Goal: Task Accomplishment & Management: Manage account settings

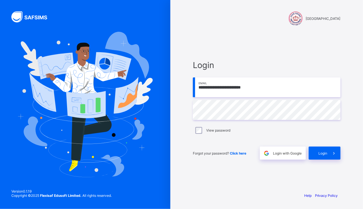
type input "**********"
click at [318, 155] on span "Login" at bounding box center [322, 153] width 9 height 4
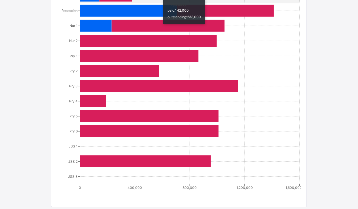
scroll to position [341, 0]
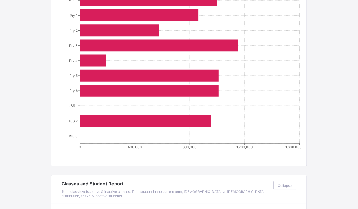
drag, startPoint x: 353, startPoint y: 0, endPoint x: 114, endPoint y: 85, distance: 254.2
click at [114, 85] on icon at bounding box center [149, 91] width 139 height 12
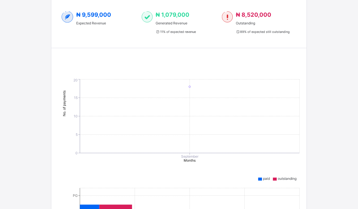
scroll to position [0, 0]
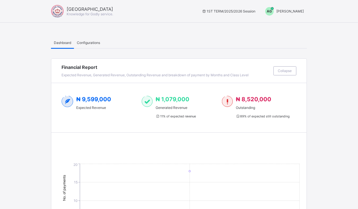
click at [291, 10] on span "[PERSON_NAME]" at bounding box center [291, 11] width 28 height 4
click at [283, 25] on span "Switch to Admin View" at bounding box center [283, 24] width 43 height 7
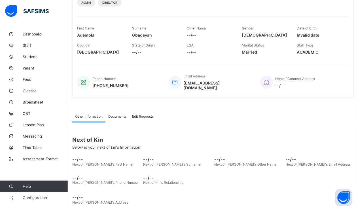
scroll to position [83, 0]
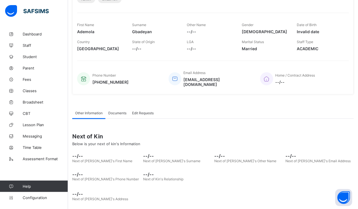
click at [33, 55] on span "Student" at bounding box center [45, 56] width 45 height 5
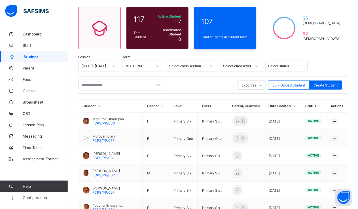
scroll to position [83, 0]
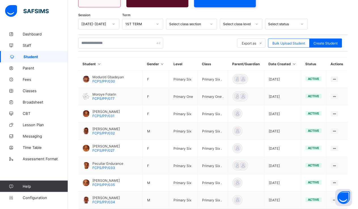
click at [241, 24] on div "Select class level" at bounding box center [237, 24] width 29 height 4
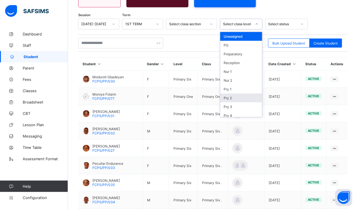
scroll to position [72, 0]
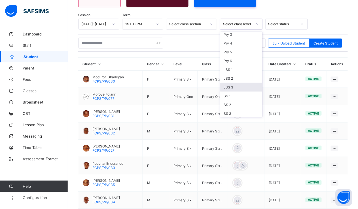
click at [234, 86] on div "JSS 3" at bounding box center [242, 87] width 42 height 9
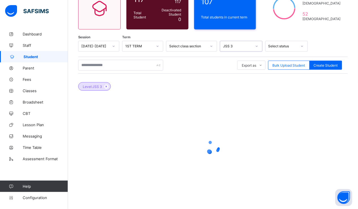
scroll to position [73, 0]
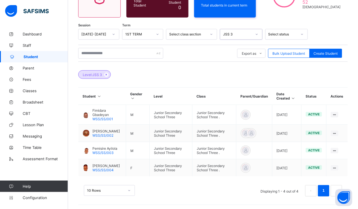
click at [0, 0] on div "View Profile" at bounding box center [0, 0] width 0 height 0
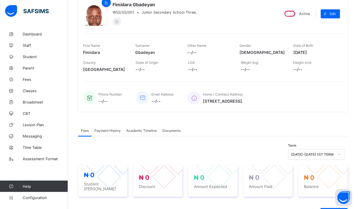
scroll to position [53, 0]
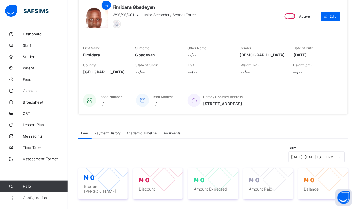
click at [39, 78] on span "Fees" at bounding box center [45, 79] width 45 height 5
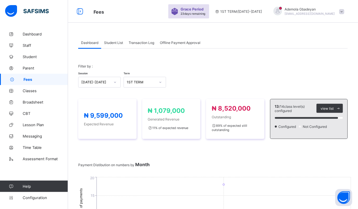
click at [109, 42] on span "Student List" at bounding box center [113, 43] width 19 height 4
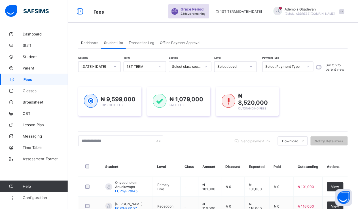
click at [226, 67] on div "Select Level" at bounding box center [232, 67] width 29 height 4
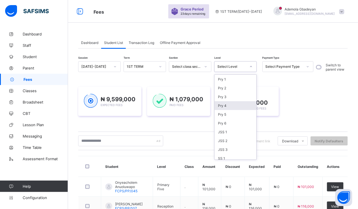
scroll to position [64, 0]
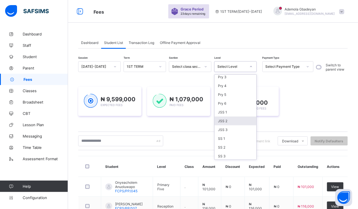
click at [229, 119] on div "JSS 2" at bounding box center [236, 121] width 42 height 9
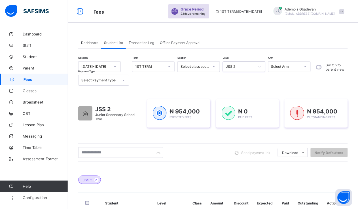
scroll to position [113, 0]
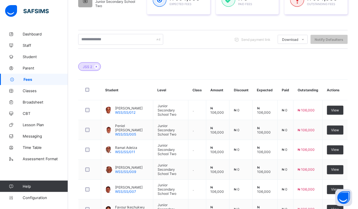
click at [344, 110] on div "View" at bounding box center [336, 110] width 16 height 9
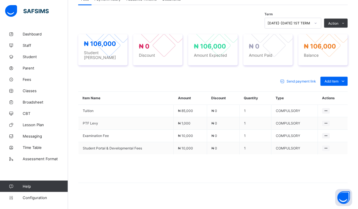
scroll to position [187, 0]
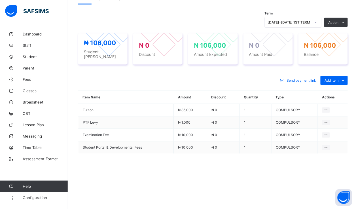
click at [39, 196] on span "Configuration" at bounding box center [45, 198] width 45 height 5
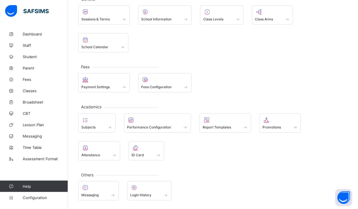
scroll to position [12, 0]
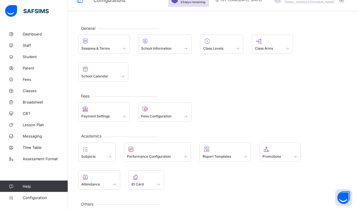
click at [150, 112] on span at bounding box center [165, 112] width 47 height 1
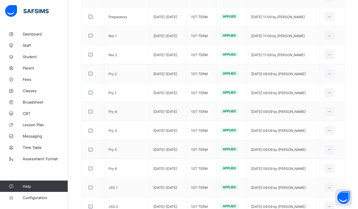
scroll to position [183, 0]
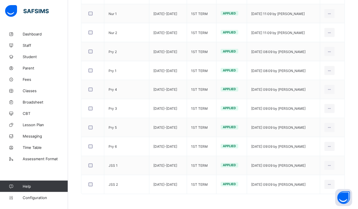
click at [0, 0] on div "Edit Invoice" at bounding box center [0, 0] width 0 height 0
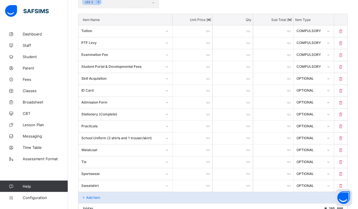
scroll to position [141, 0]
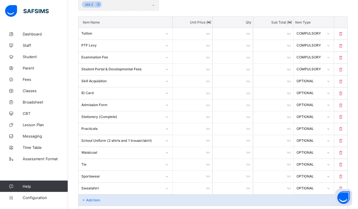
click at [316, 79] on div "OPTIONAL" at bounding box center [310, 81] width 27 height 4
click at [309, 94] on div "Compulsory" at bounding box center [313, 93] width 39 height 9
click at [330, 128] on div at bounding box center [329, 129] width 10 height 9
click at [314, 141] on div "Compulsory" at bounding box center [313, 141] width 39 height 9
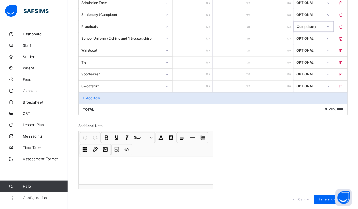
scroll to position [255, 0]
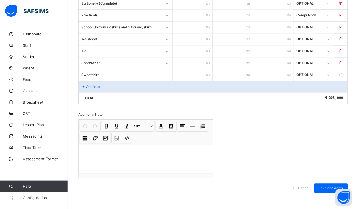
click at [332, 186] on span "Save and Apply" at bounding box center [331, 188] width 25 height 4
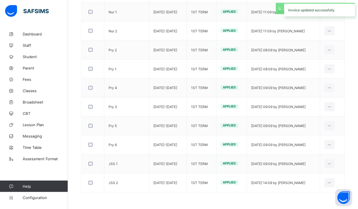
scroll to position [183, 0]
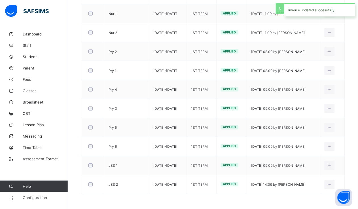
click at [39, 79] on span "Fees" at bounding box center [45, 79] width 45 height 5
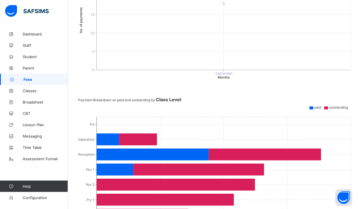
scroll to position [39, 0]
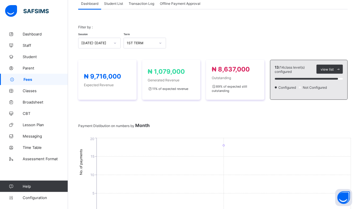
click at [114, 5] on span "Student List" at bounding box center [113, 3] width 19 height 4
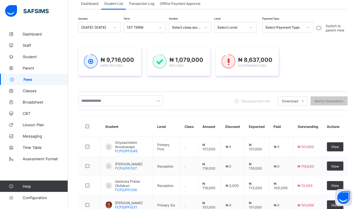
click at [245, 26] on div "Select Level" at bounding box center [232, 28] width 29 height 4
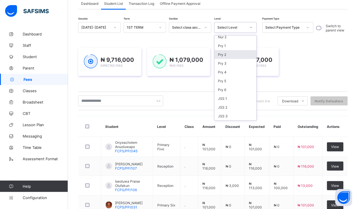
scroll to position [64, 0]
click at [222, 80] on div "JSS 2" at bounding box center [236, 81] width 42 height 9
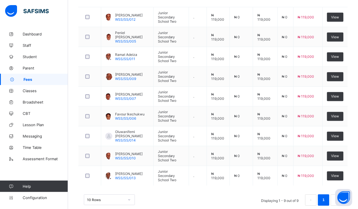
scroll to position [209, 0]
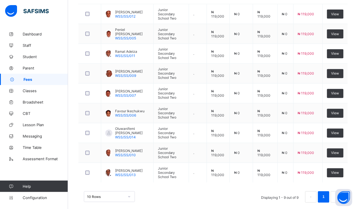
click at [339, 131] on span "View" at bounding box center [336, 133] width 8 height 4
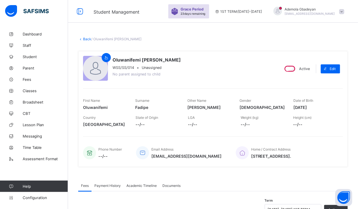
click at [41, 34] on span "Dashboard" at bounding box center [45, 34] width 45 height 5
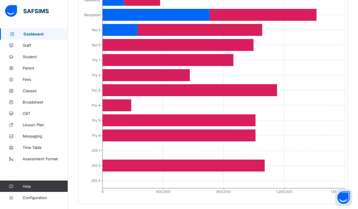
scroll to position [482, 0]
click at [36, 79] on span "Fees" at bounding box center [45, 79] width 45 height 5
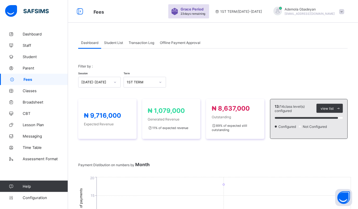
click at [115, 43] on span "Student List" at bounding box center [113, 43] width 19 height 4
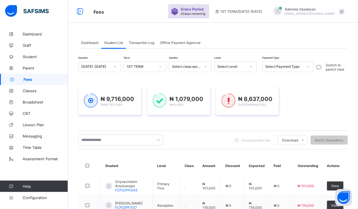
click at [233, 66] on div "Select Level" at bounding box center [232, 67] width 29 height 4
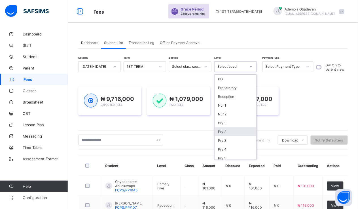
scroll to position [64, 0]
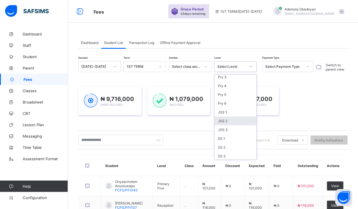
click at [225, 118] on div "JSS 2" at bounding box center [236, 121] width 42 height 9
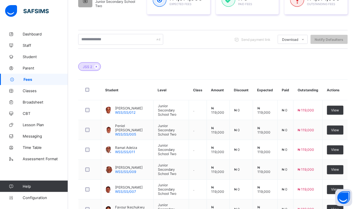
scroll to position [210, 0]
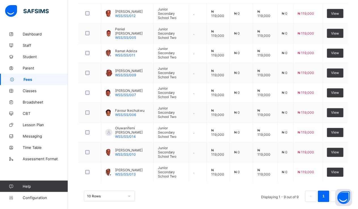
click at [340, 170] on span "View" at bounding box center [336, 172] width 8 height 4
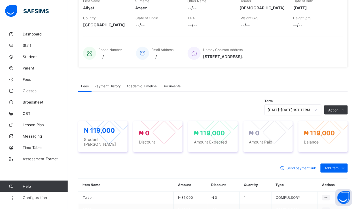
scroll to position [210, 0]
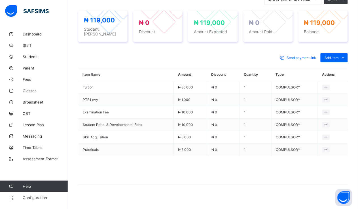
click at [345, 55] on icon at bounding box center [344, 58] width 6 height 6
click at [0, 0] on div "Optional items" at bounding box center [0, 0] width 0 height 0
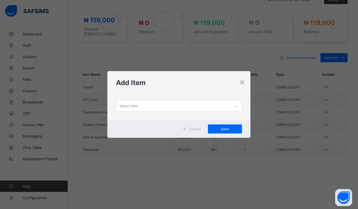
click at [184, 107] on div "Select item" at bounding box center [173, 105] width 115 height 11
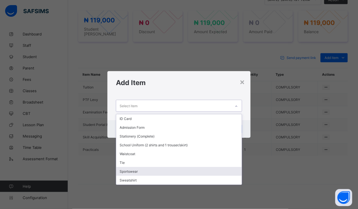
click at [167, 170] on div "Sportswear" at bounding box center [179, 171] width 126 height 9
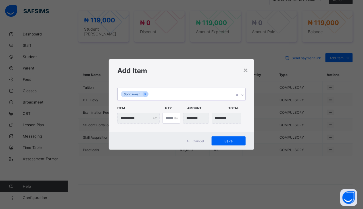
click at [145, 92] on div at bounding box center [144, 94] width 5 height 5
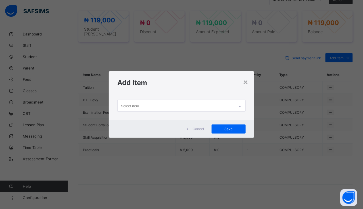
click at [245, 83] on div "×" at bounding box center [245, 82] width 5 height 10
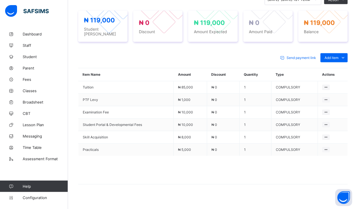
click at [238, 166] on span at bounding box center [213, 170] width 270 height 28
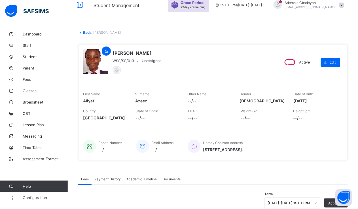
scroll to position [0, 0]
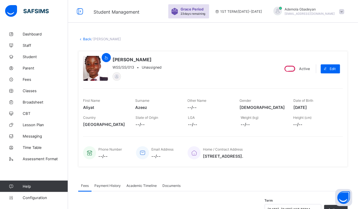
click at [33, 34] on span "Dashboard" at bounding box center [45, 34] width 45 height 5
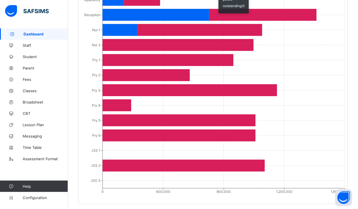
scroll to position [511, 0]
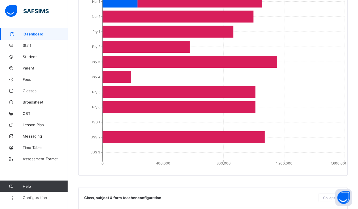
click at [36, 56] on span "Student" at bounding box center [45, 56] width 45 height 5
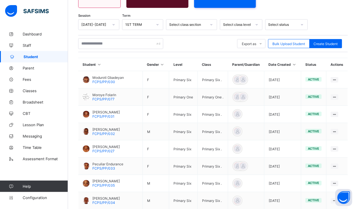
scroll to position [85, 0]
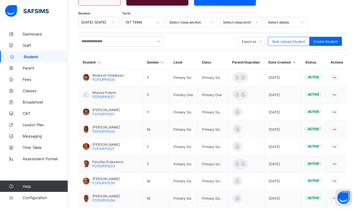
click at [249, 18] on div "Select class level" at bounding box center [236, 22] width 31 height 8
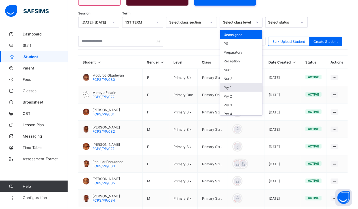
scroll to position [72, 0]
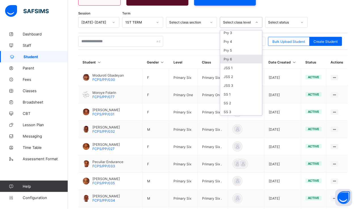
click at [237, 58] on div "Pry 6" at bounding box center [242, 59] width 42 height 9
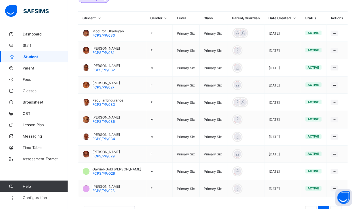
scroll to position [141, 0]
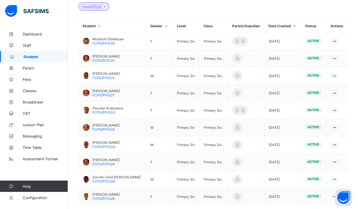
click at [0, 0] on div "View Profile" at bounding box center [0, 0] width 0 height 0
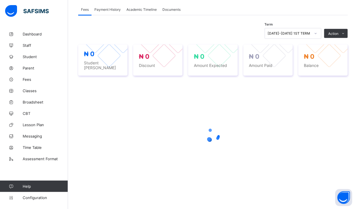
scroll to position [100, 0]
